Goal: Information Seeking & Learning: Learn about a topic

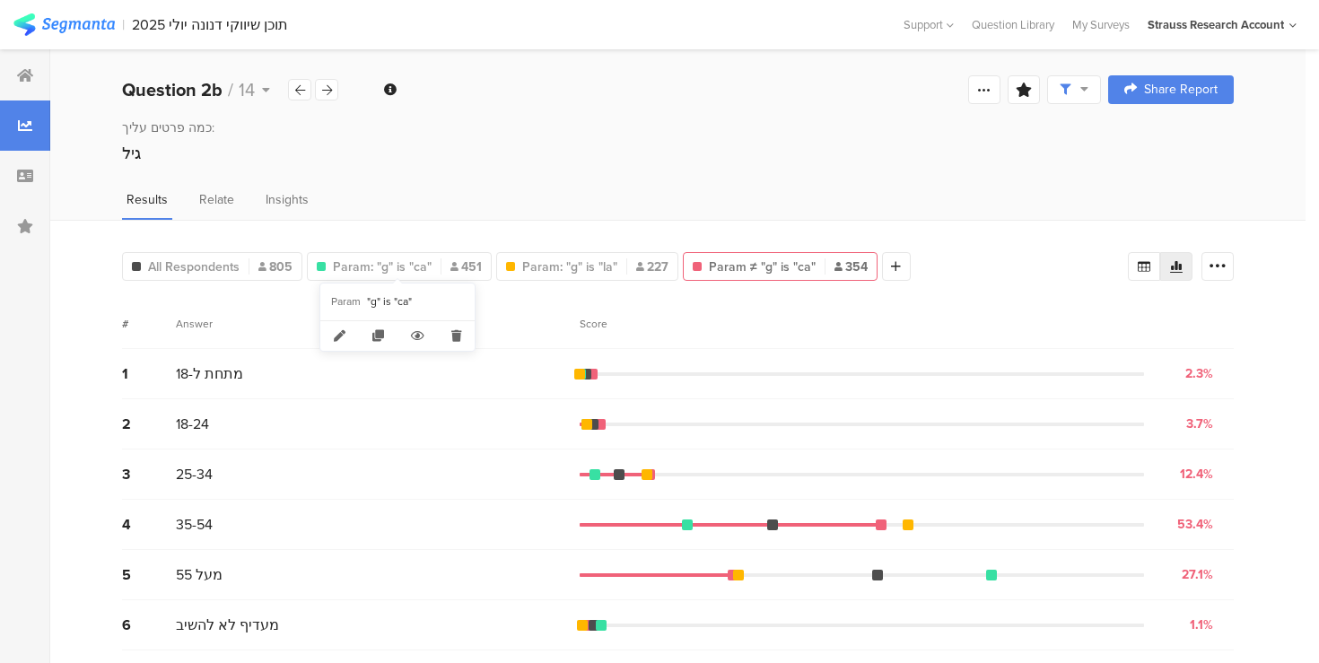
click at [361, 248] on div "All Respondents 805 Param: "g" is "ca" 451 Param "g" is "la" Param: "g" is "la"…" at bounding box center [516, 263] width 788 height 36
click at [359, 264] on span "Param: "g" is "ca"" at bounding box center [382, 266] width 99 height 19
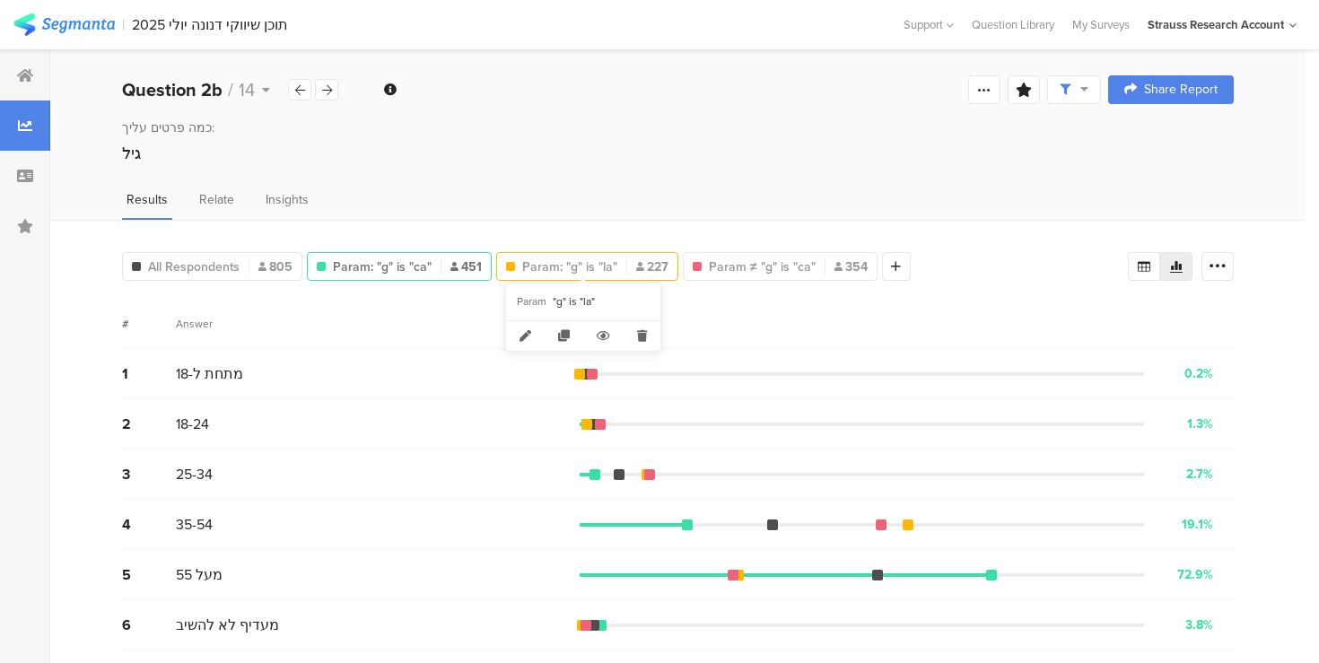
click at [574, 261] on span "Param: "g" is "la"" at bounding box center [569, 266] width 95 height 19
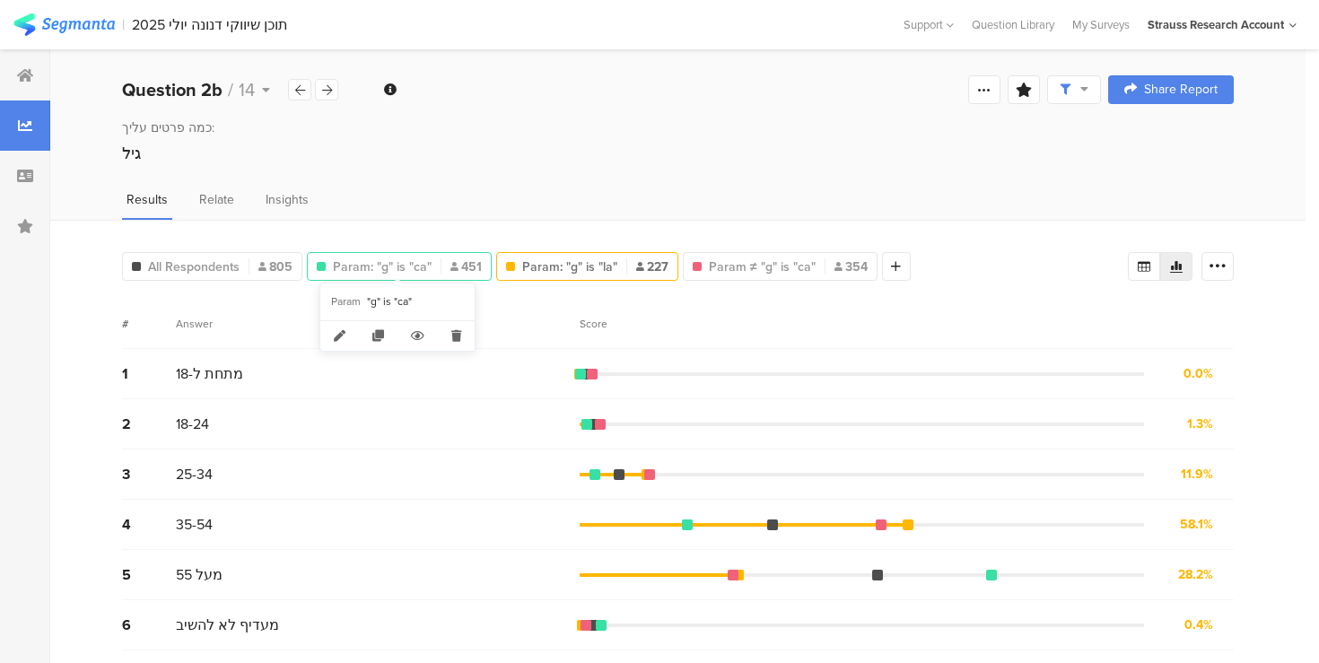
click at [361, 266] on span "Param: "g" is "ca"" at bounding box center [382, 266] width 99 height 19
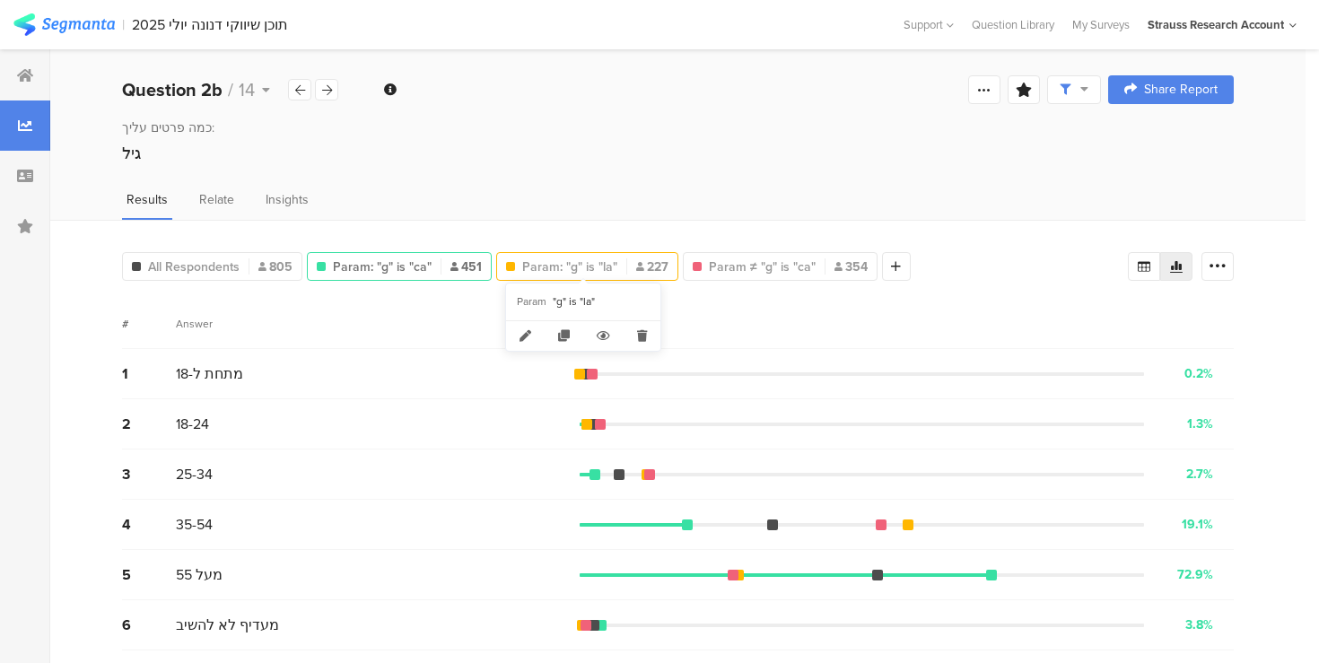
click at [528, 257] on span "Param: "g" is "la"" at bounding box center [569, 266] width 95 height 19
